Goal: Navigation & Orientation: Find specific page/section

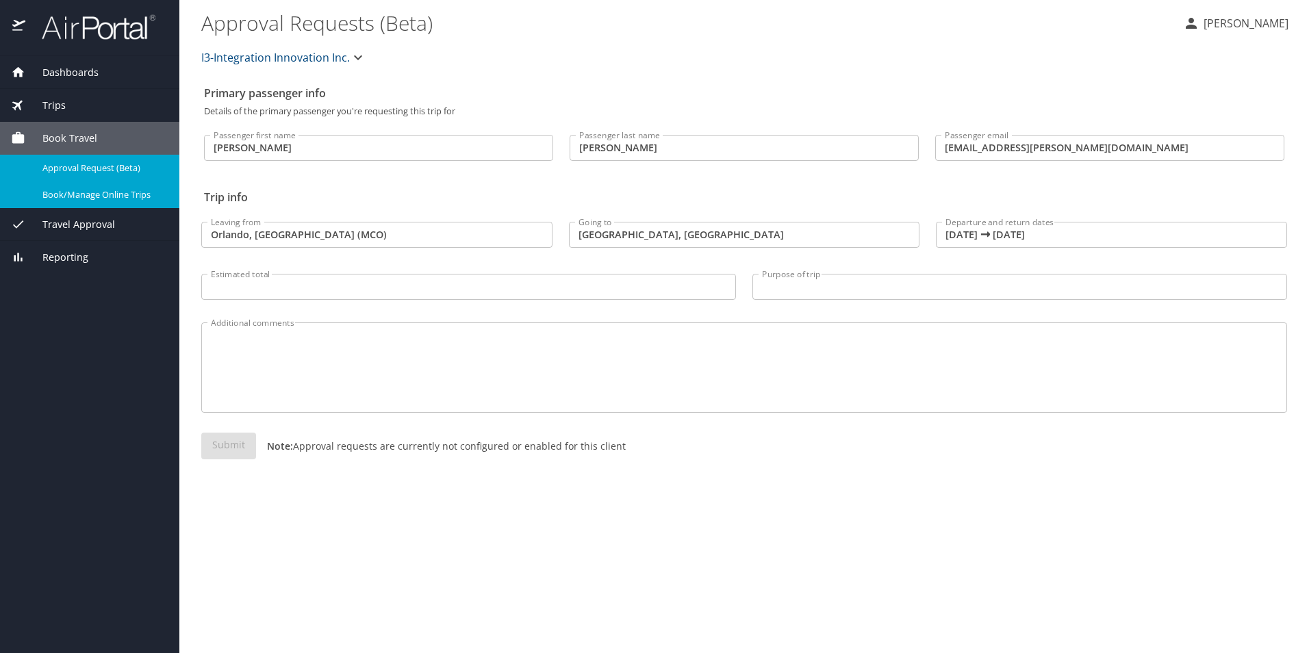
click at [73, 69] on span "Dashboards" at bounding box center [61, 72] width 73 height 15
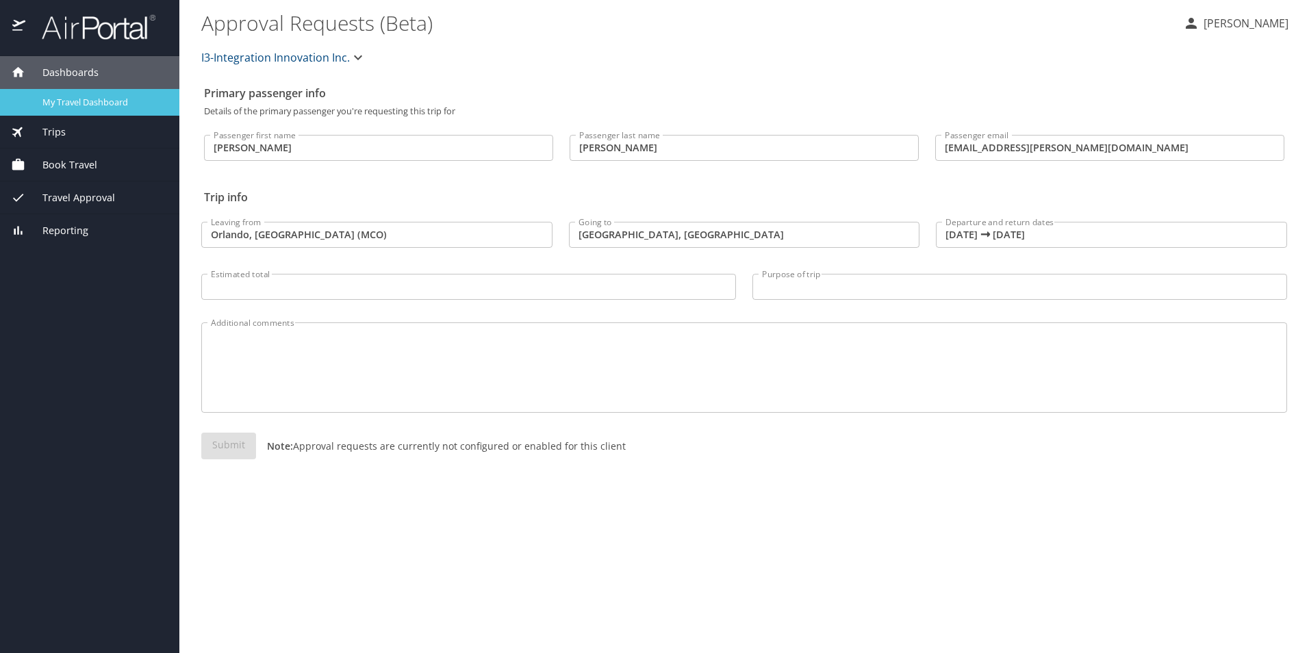
click at [90, 105] on span "My Travel Dashboard" at bounding box center [102, 102] width 121 height 13
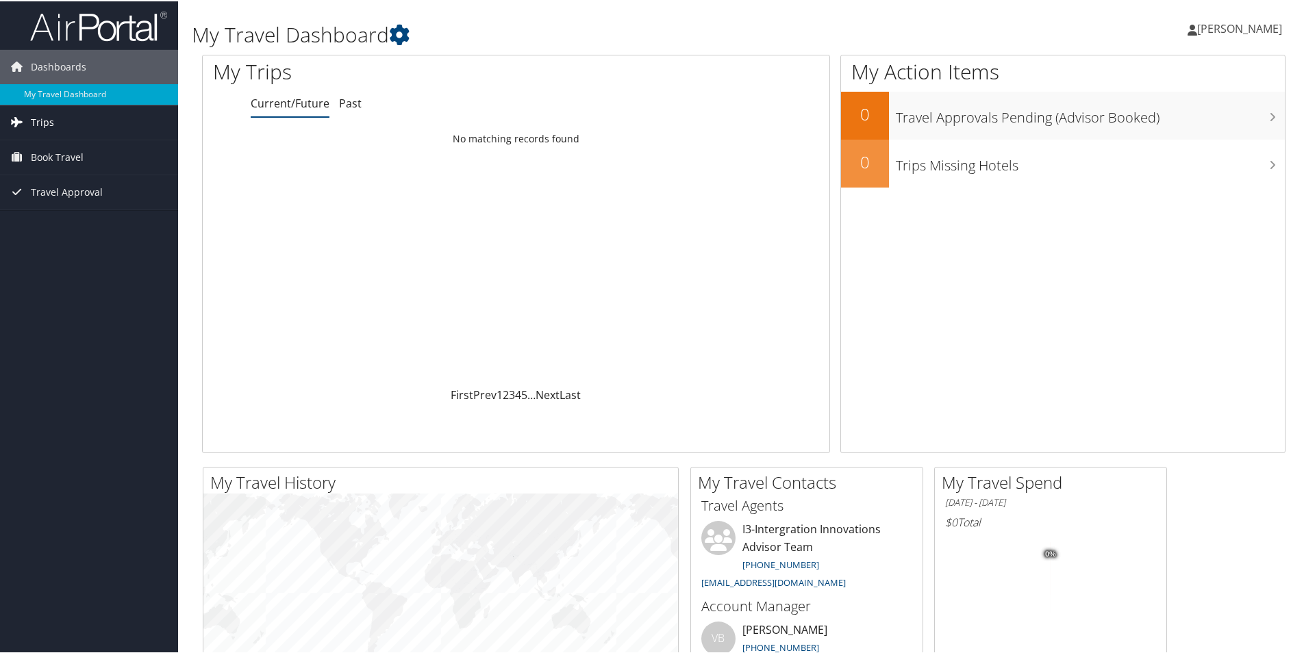
click at [129, 122] on link "Trips" at bounding box center [89, 121] width 178 height 34
click at [112, 156] on link "Current/Future Trips" at bounding box center [89, 148] width 178 height 21
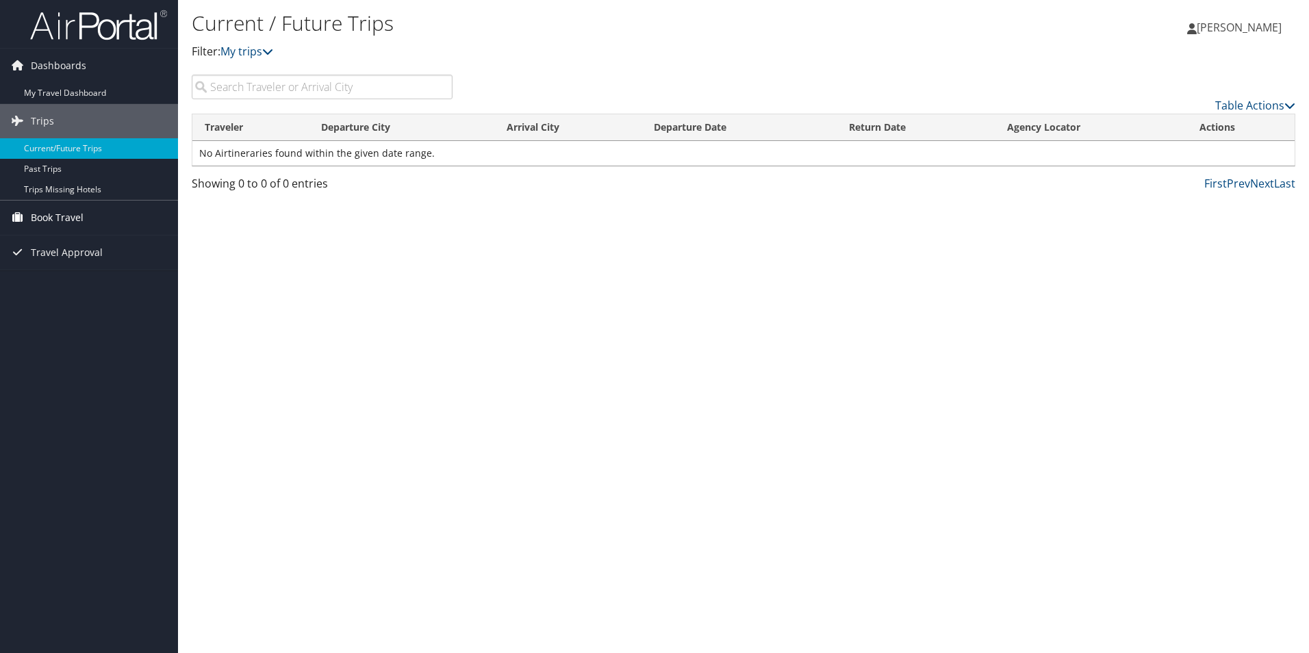
click at [105, 223] on link "Book Travel" at bounding box center [89, 218] width 178 height 34
